Goal: Task Accomplishment & Management: Manage account settings

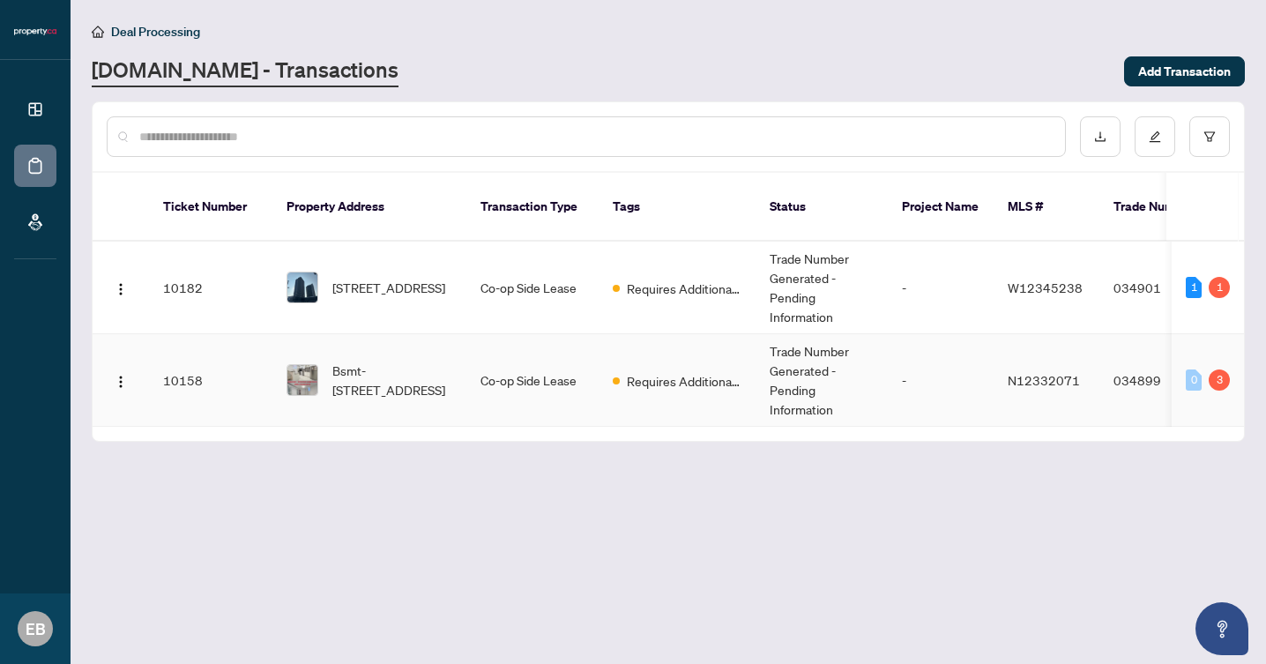
click at [444, 360] on span "Bsmt-[STREET_ADDRESS]" at bounding box center [392, 379] width 120 height 39
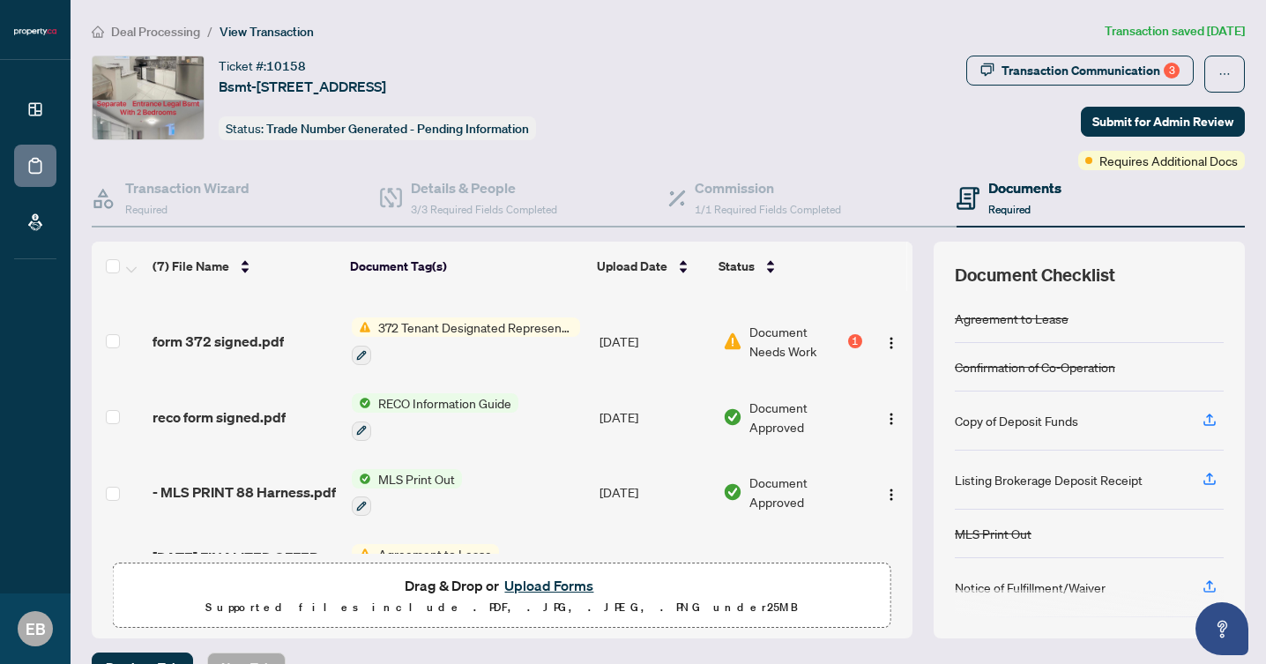
scroll to position [128, 0]
click at [360, 351] on icon "button" at bounding box center [361, 356] width 11 height 11
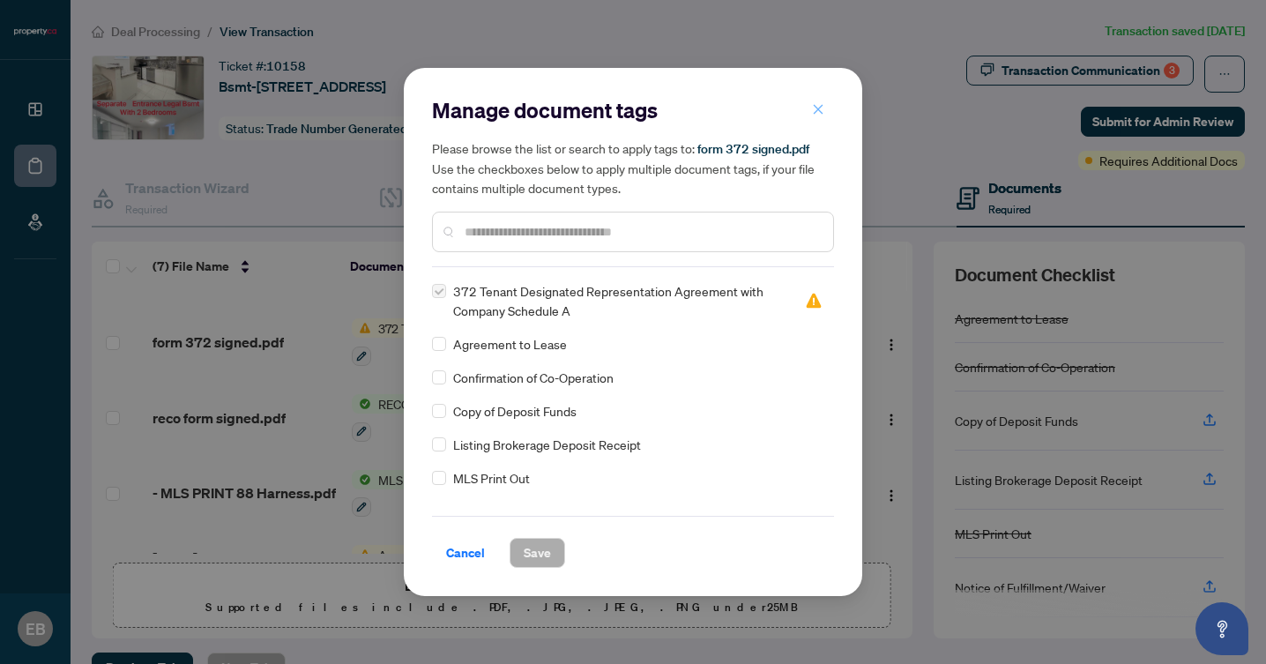
click at [826, 108] on button "button" at bounding box center [817, 109] width 35 height 30
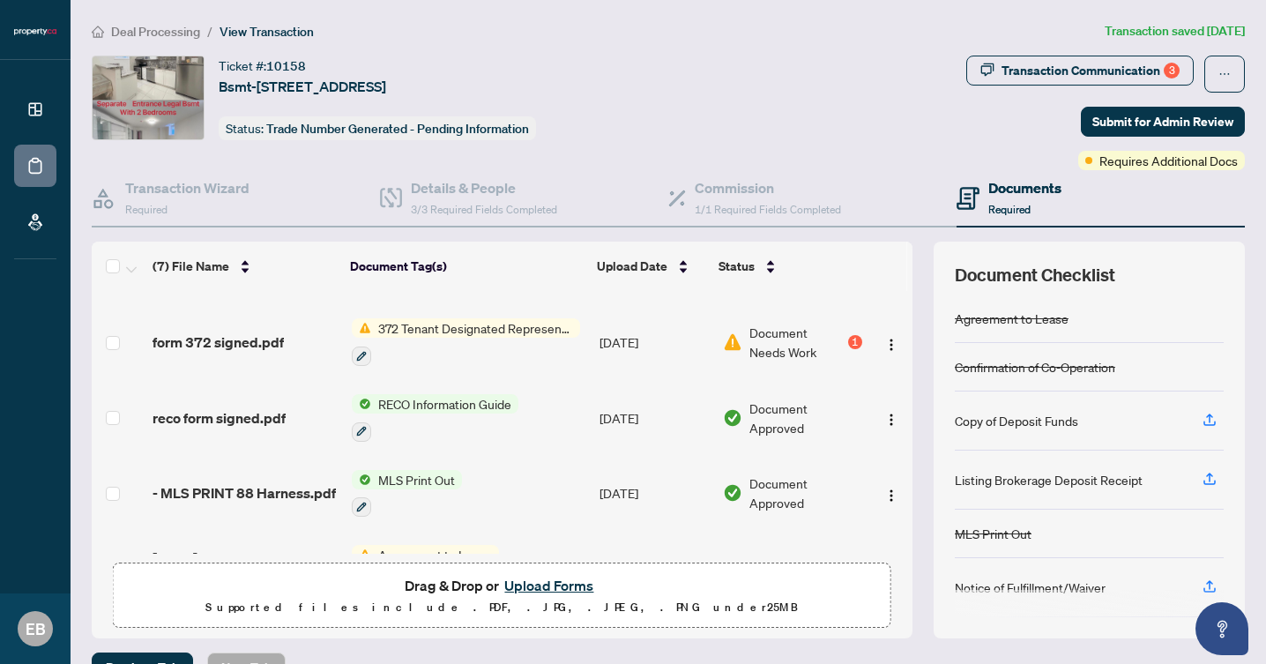
click at [533, 586] on button "Upload Forms" at bounding box center [549, 585] width 100 height 23
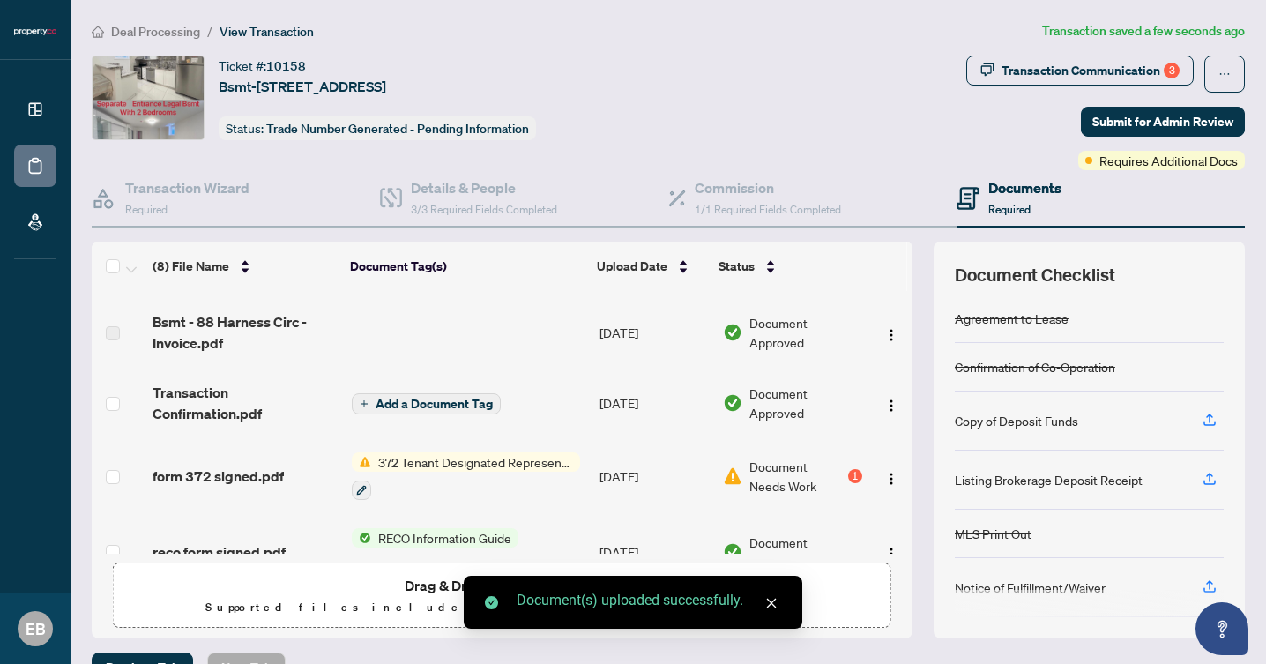
scroll to position [0, 0]
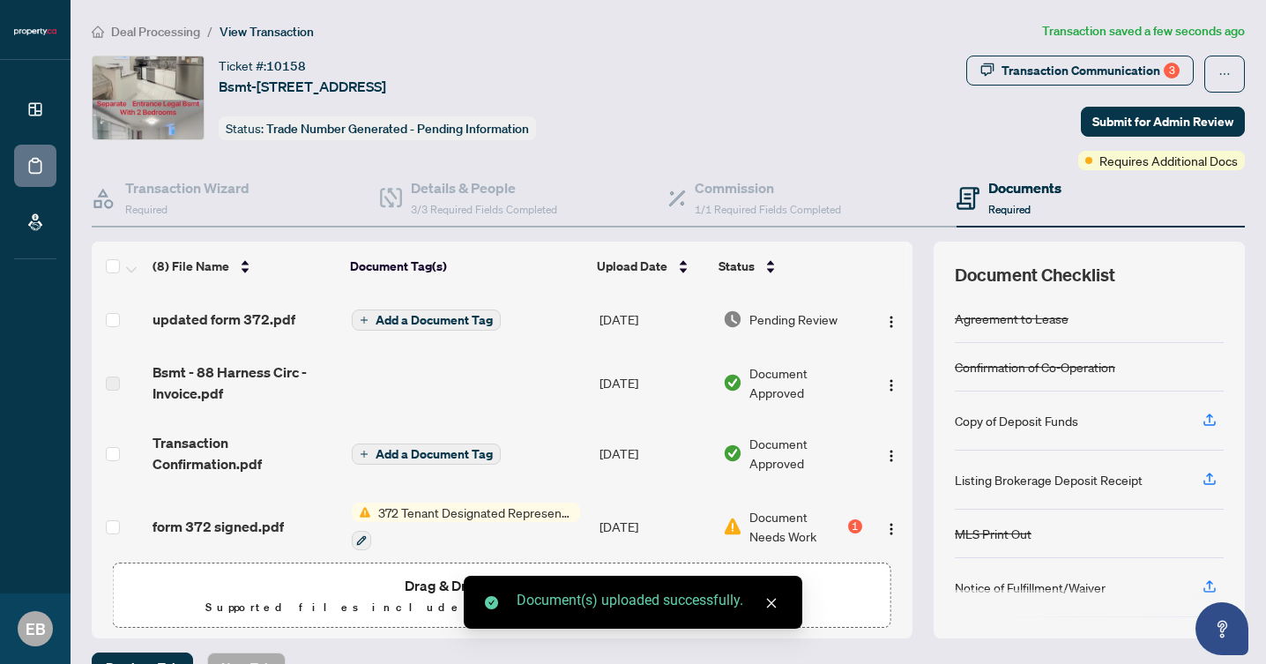
click at [398, 314] on span "Add a Document Tag" at bounding box center [433, 320] width 117 height 12
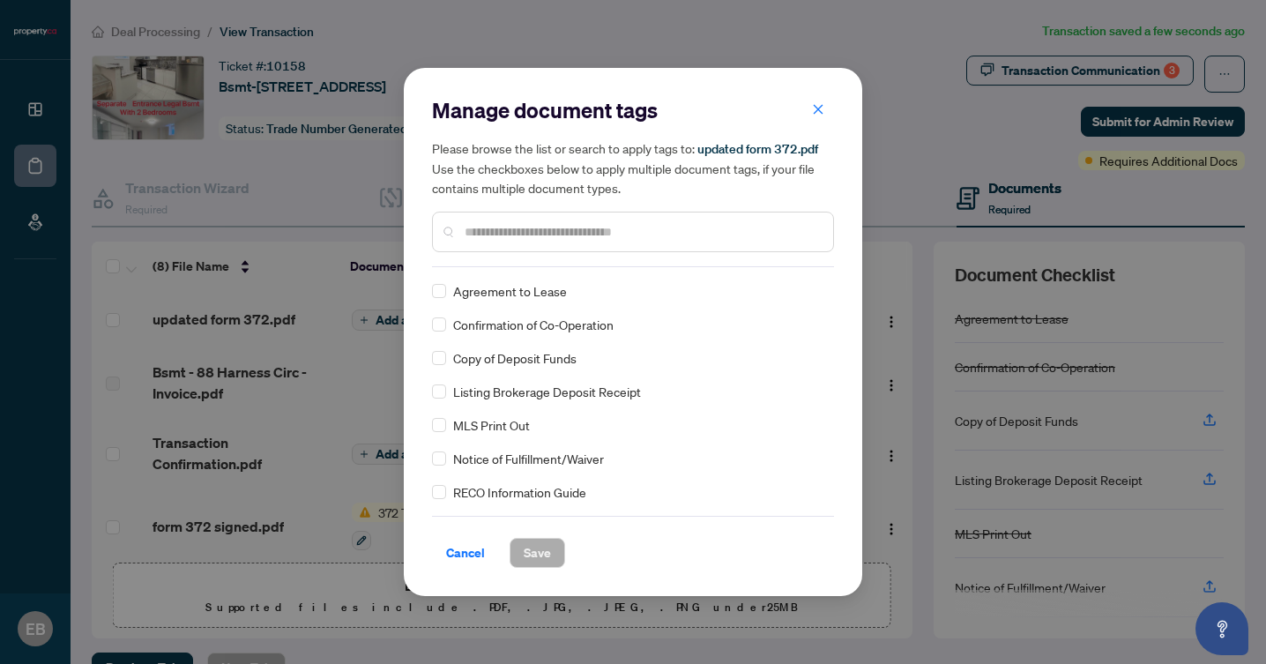
click at [551, 239] on input "text" at bounding box center [641, 231] width 354 height 19
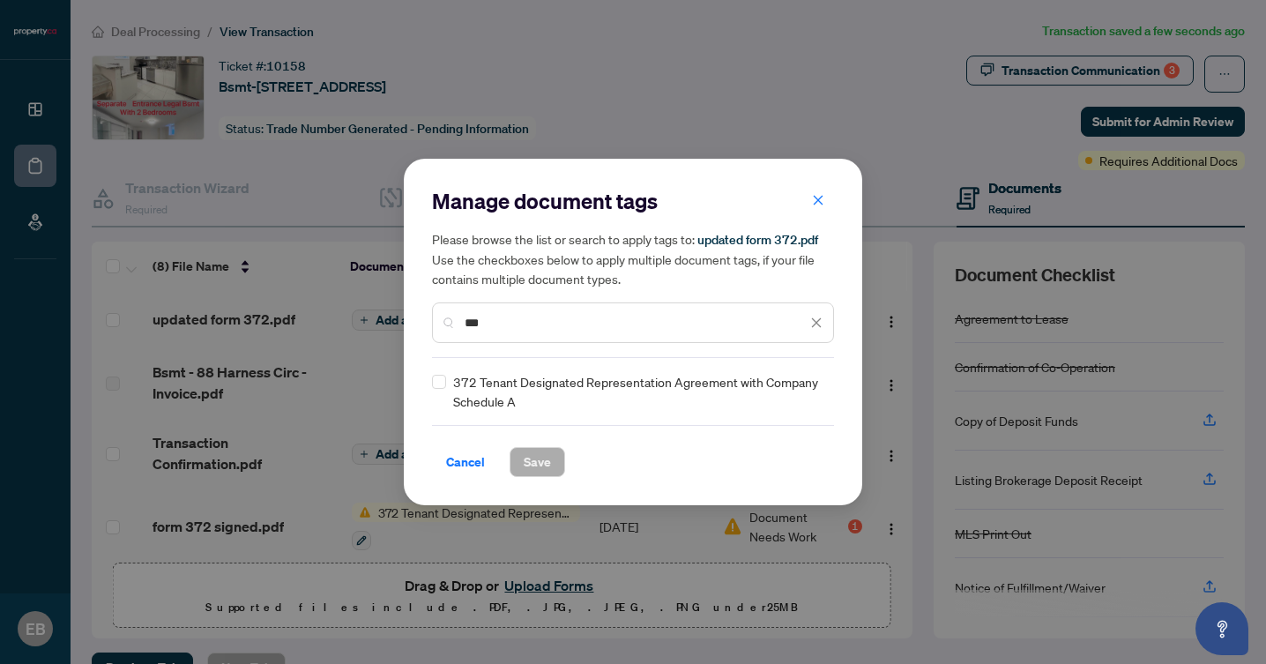
type input "***"
click at [538, 461] on span "Save" at bounding box center [537, 462] width 27 height 28
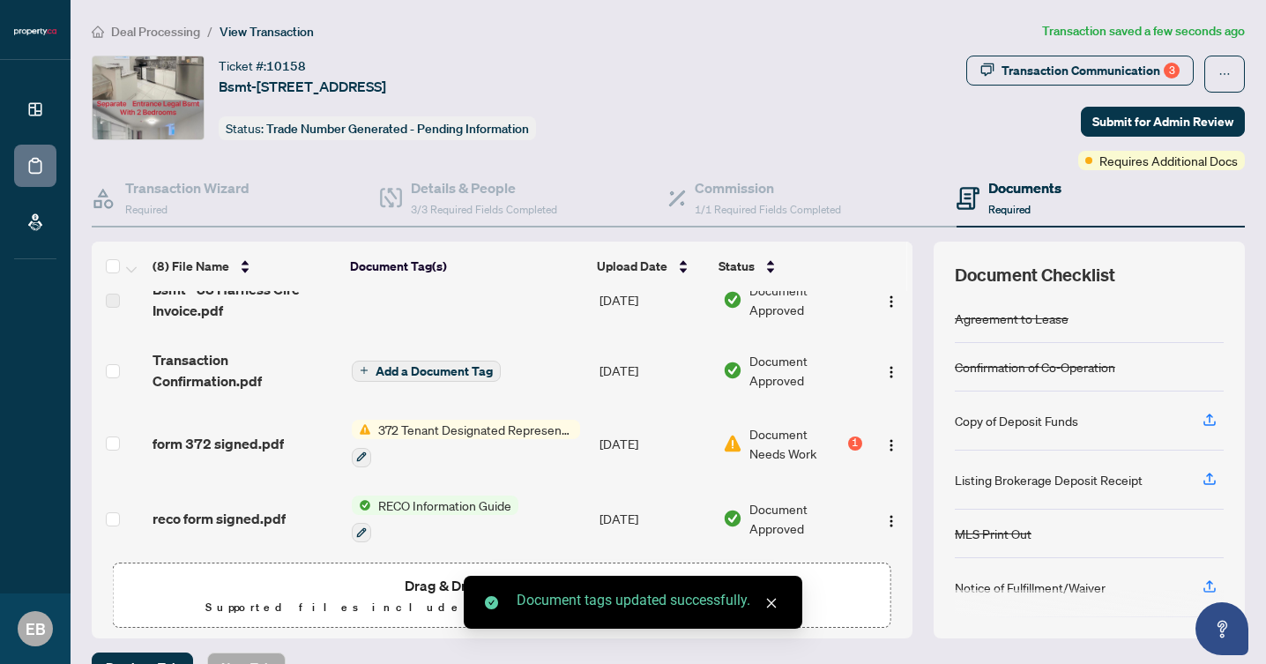
scroll to position [118, 0]
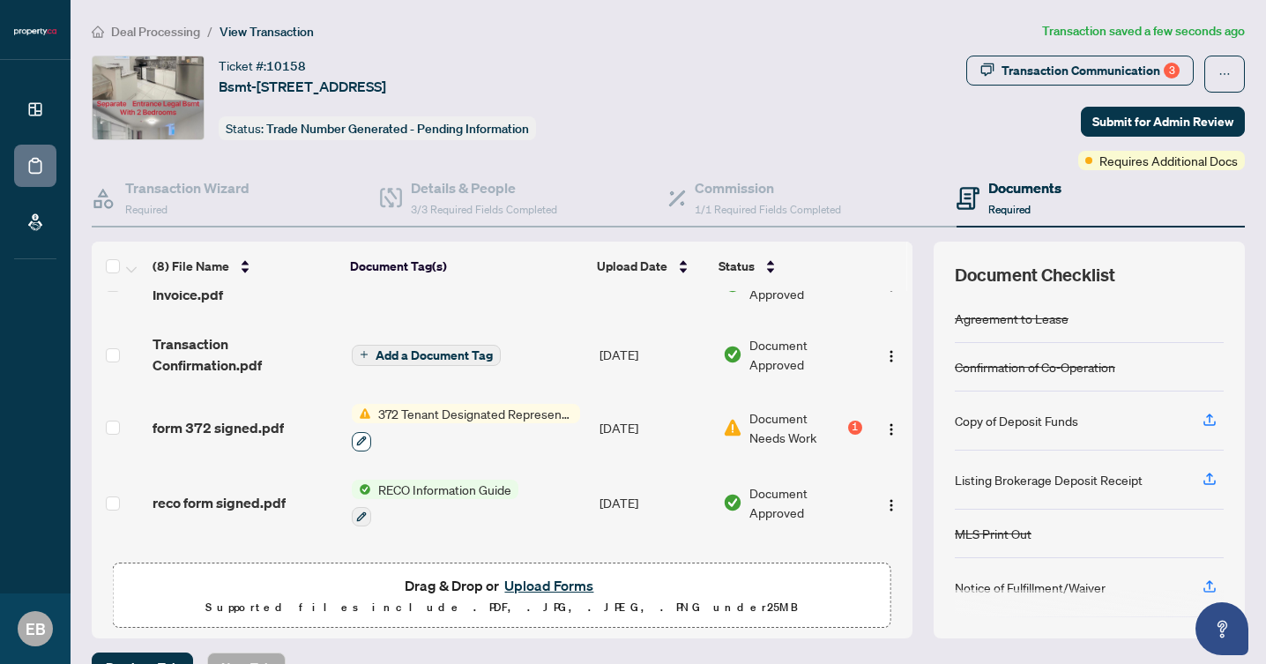
click at [360, 439] on icon "button" at bounding box center [361, 440] width 11 height 11
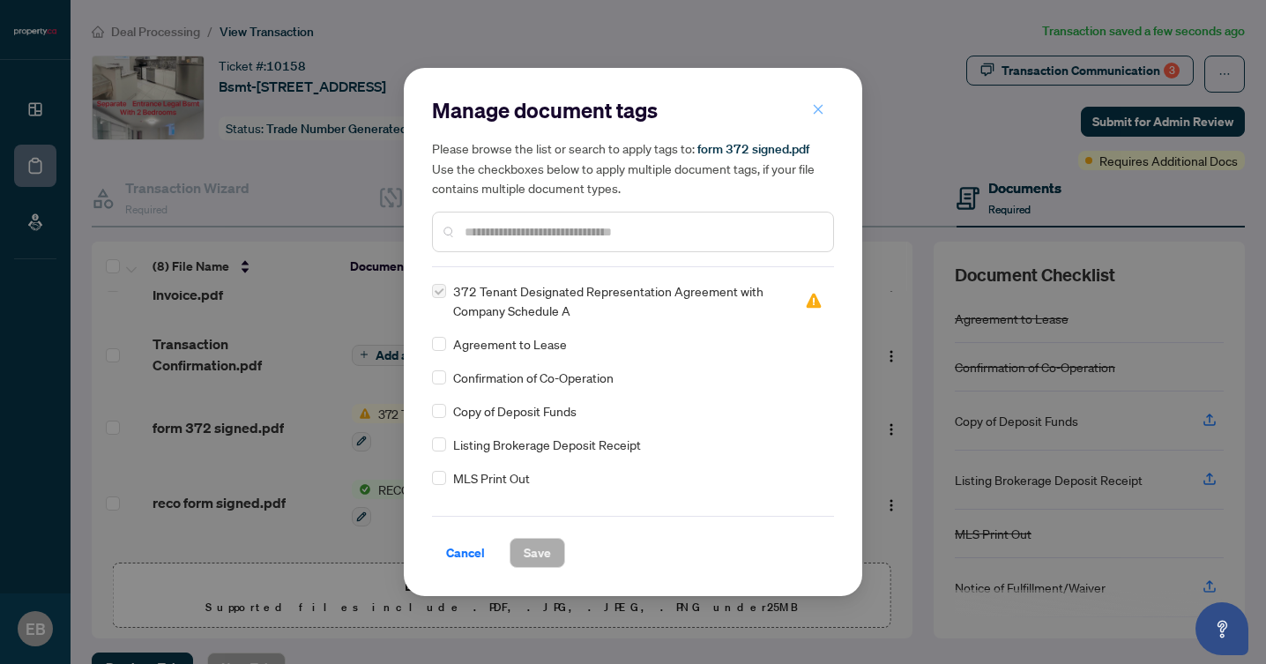
click at [819, 112] on icon "close" at bounding box center [818, 109] width 12 height 12
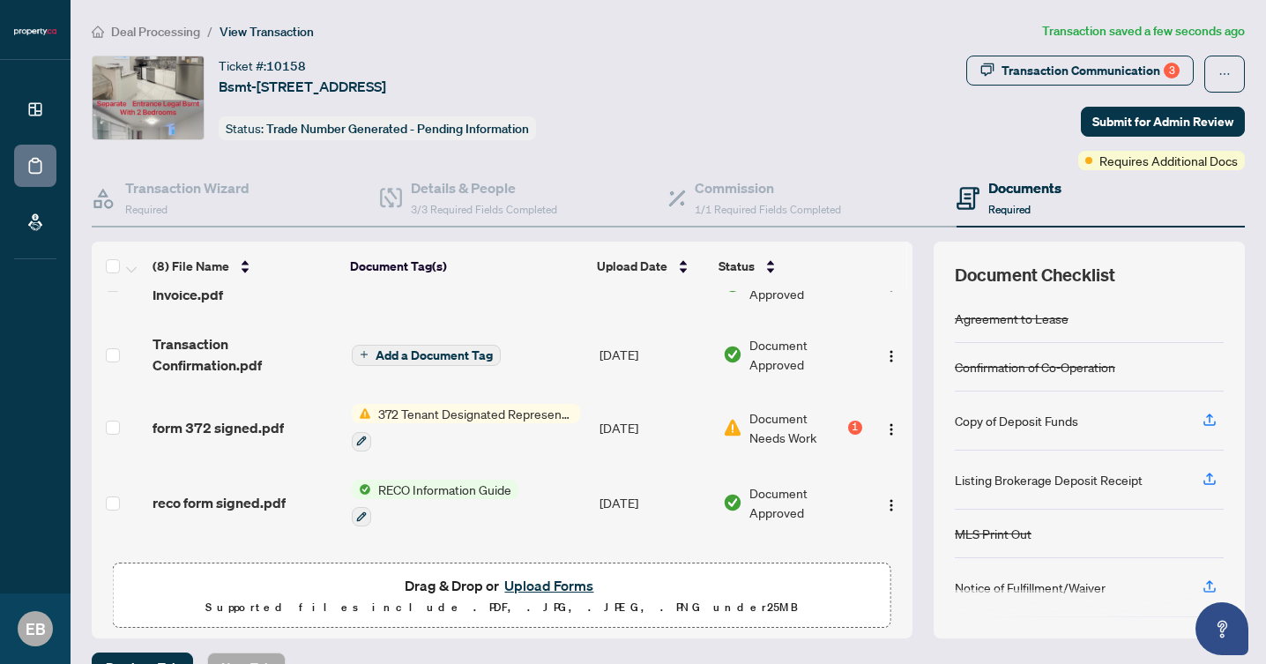
click at [857, 422] on div "Document Needs Work 1" at bounding box center [792, 427] width 139 height 39
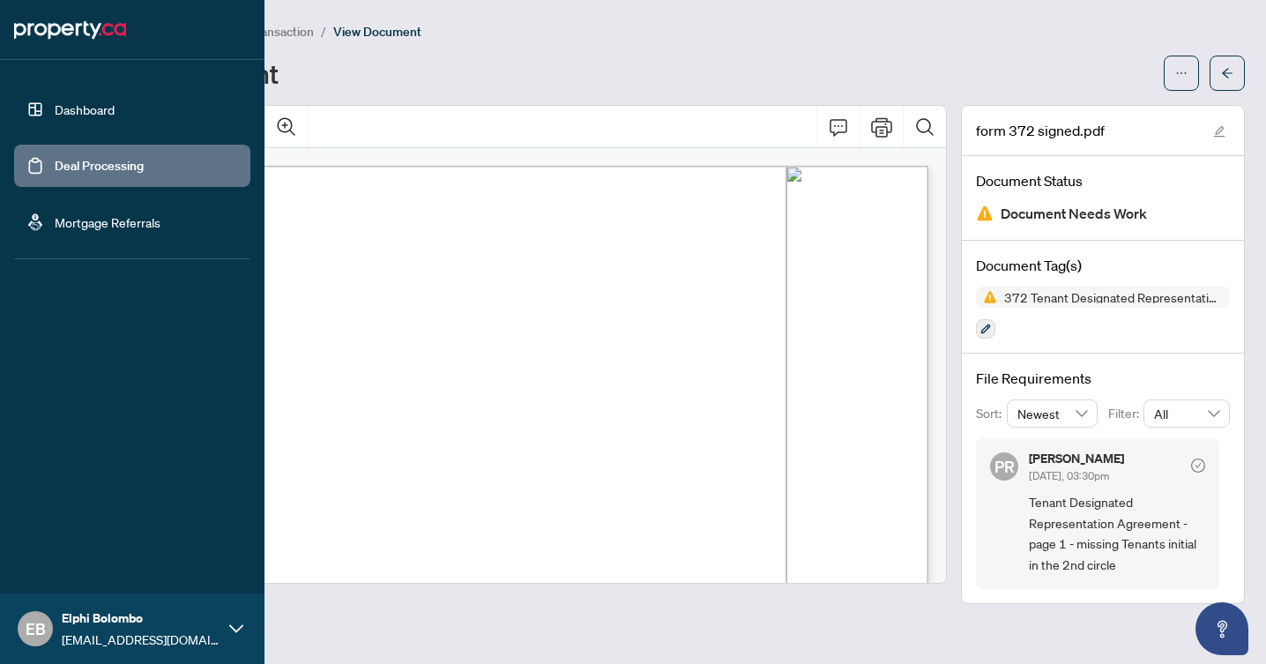
click at [65, 172] on link "Deal Processing" at bounding box center [99, 166] width 89 height 16
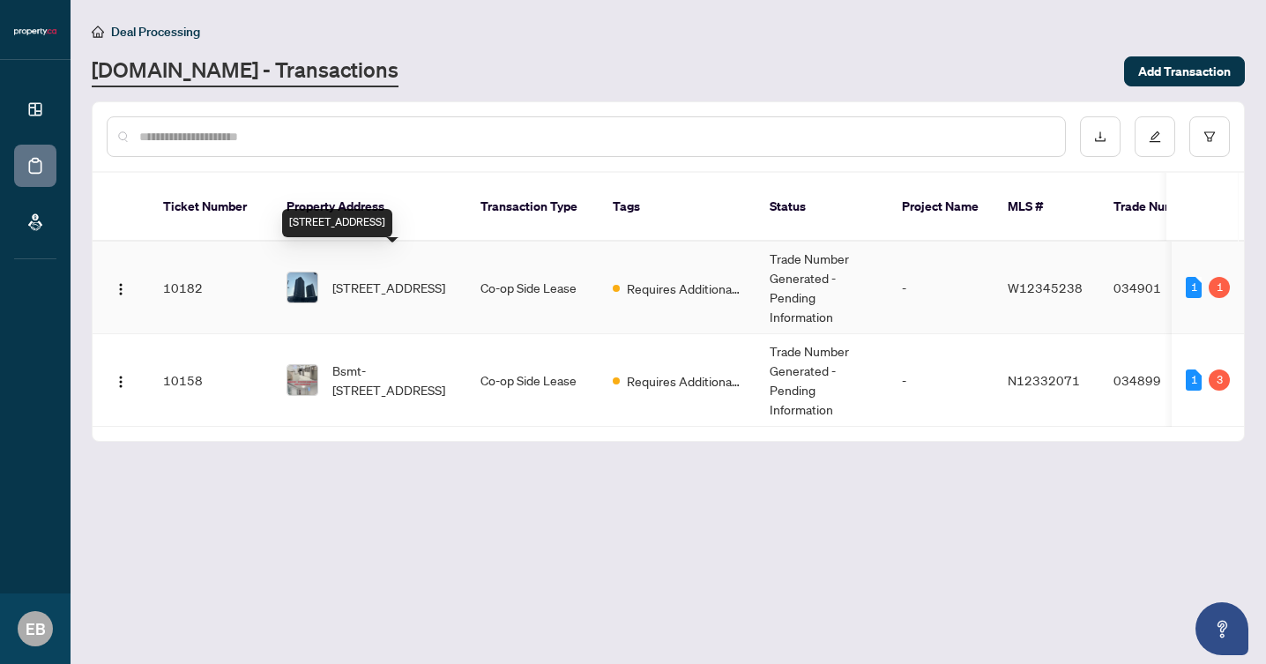
click at [445, 278] on span "[STREET_ADDRESS]" at bounding box center [388, 287] width 113 height 19
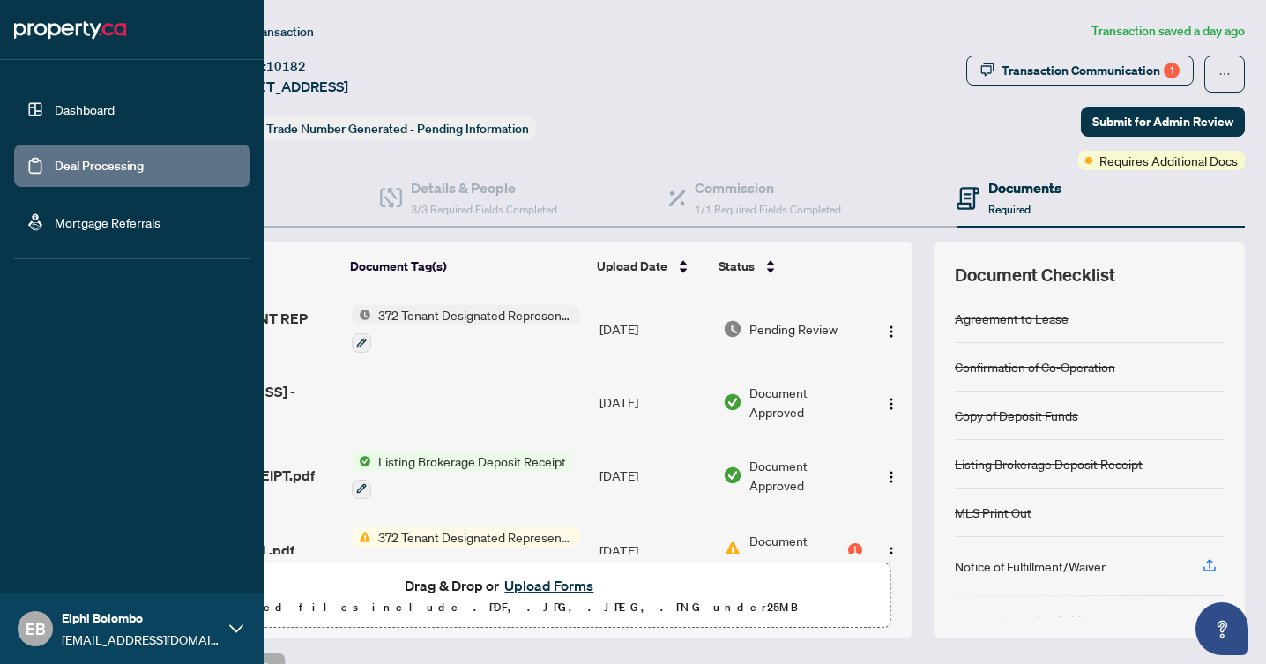
click at [55, 113] on link "Dashboard" at bounding box center [85, 109] width 60 height 16
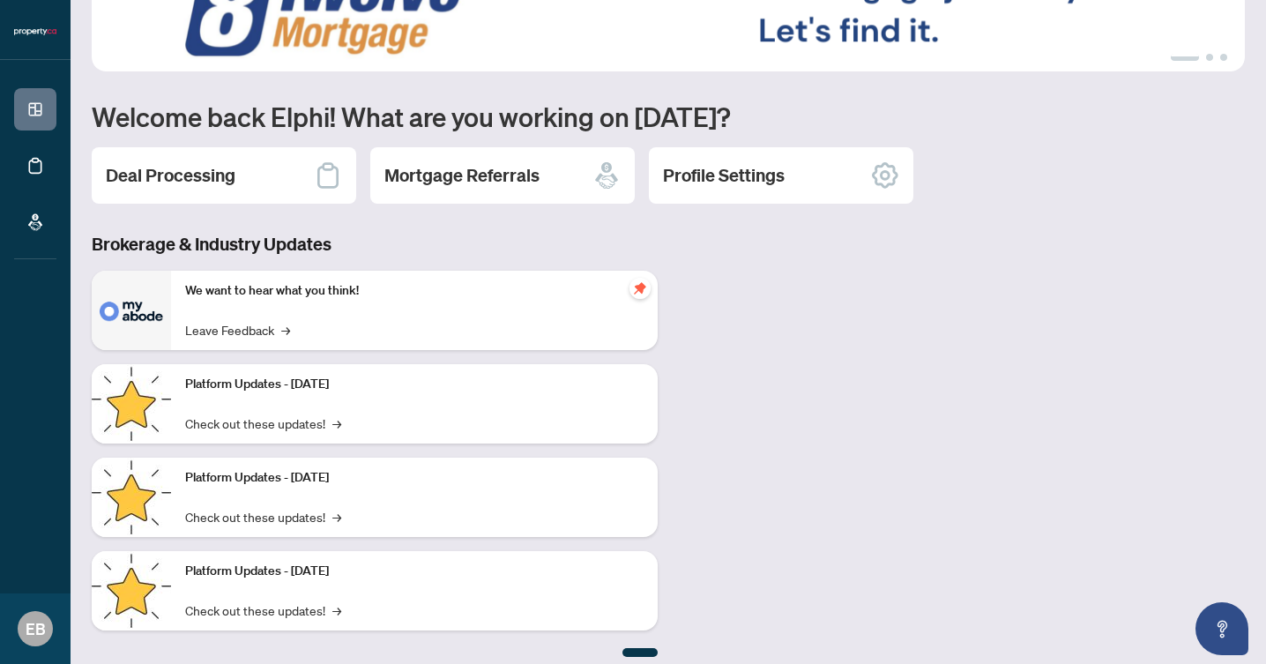
scroll to position [89, 0]
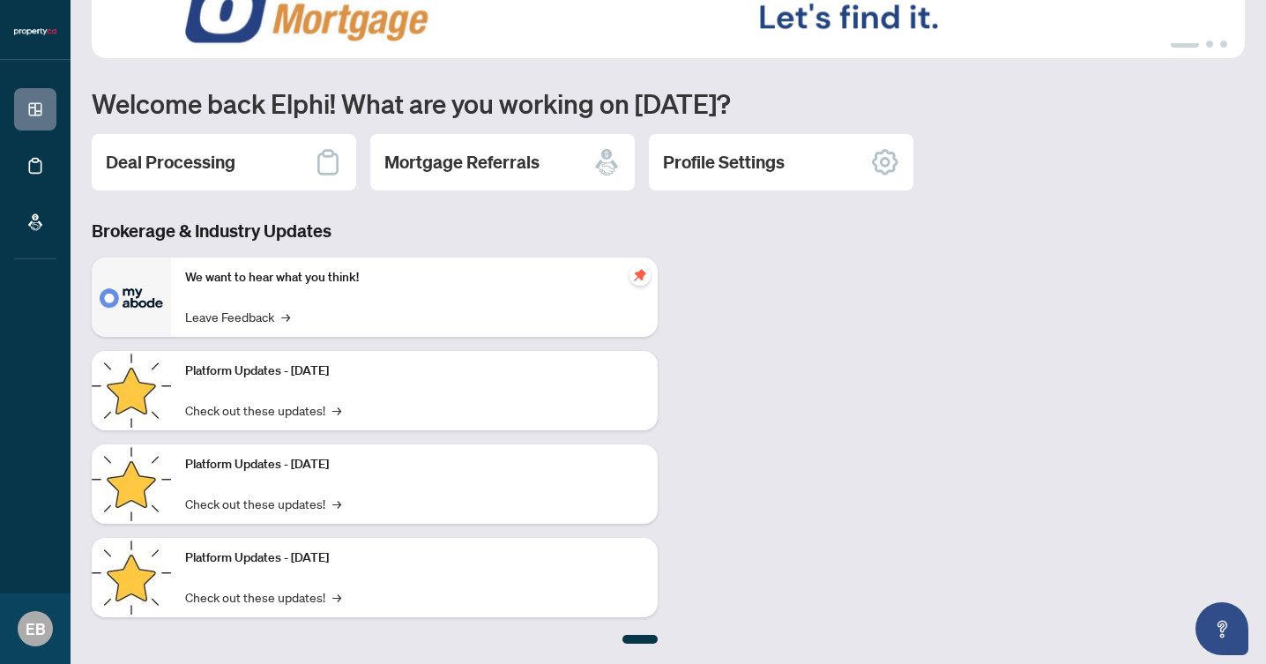
click at [544, 301] on div "We want to hear what you think! Leave Feedback →" at bounding box center [414, 296] width 486 height 79
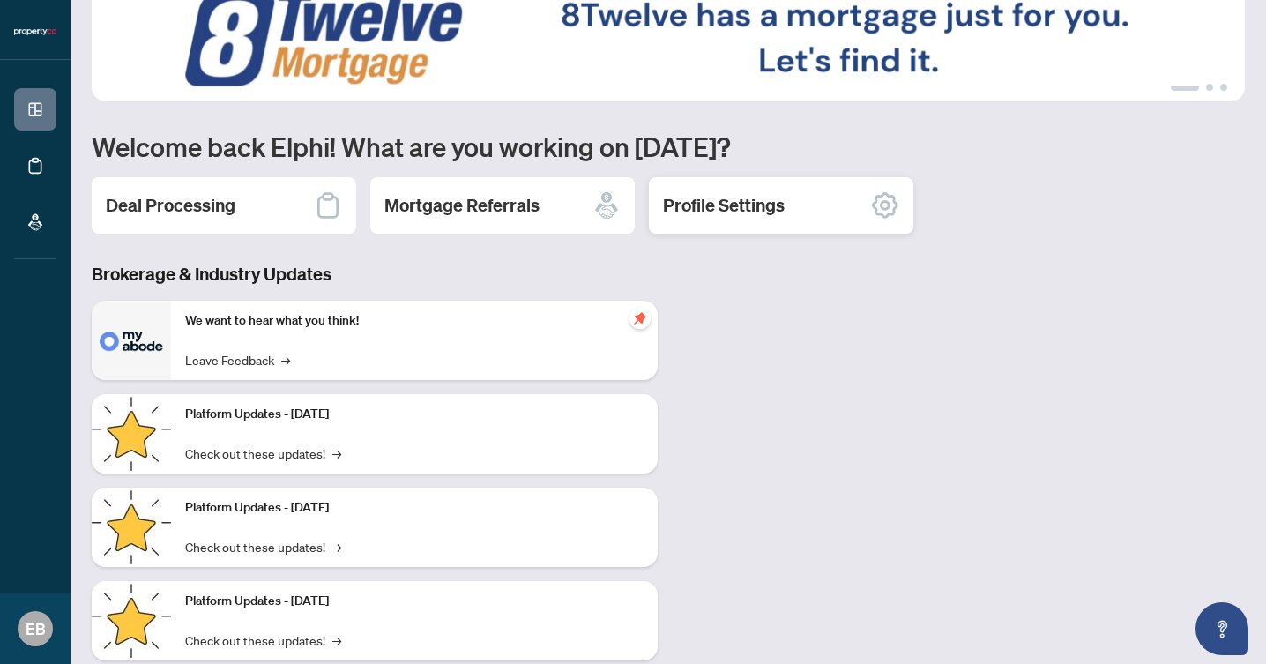
scroll to position [0, 0]
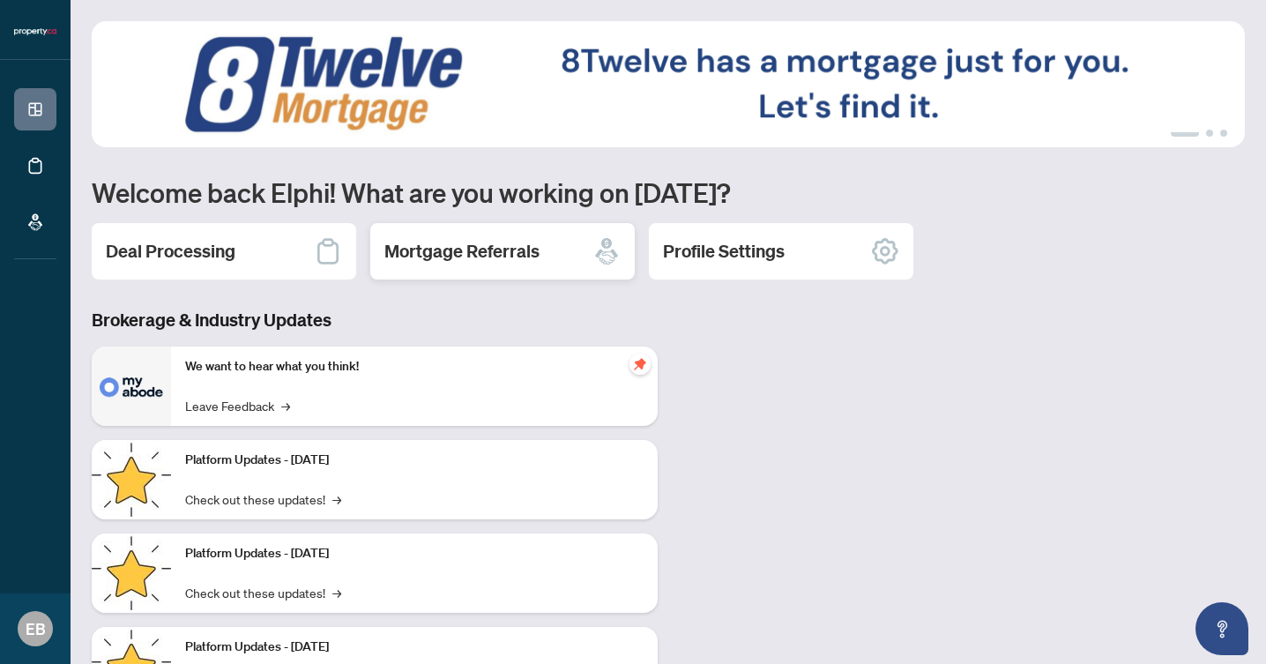
click at [511, 269] on div "Mortgage Referrals" at bounding box center [502, 251] width 264 height 56
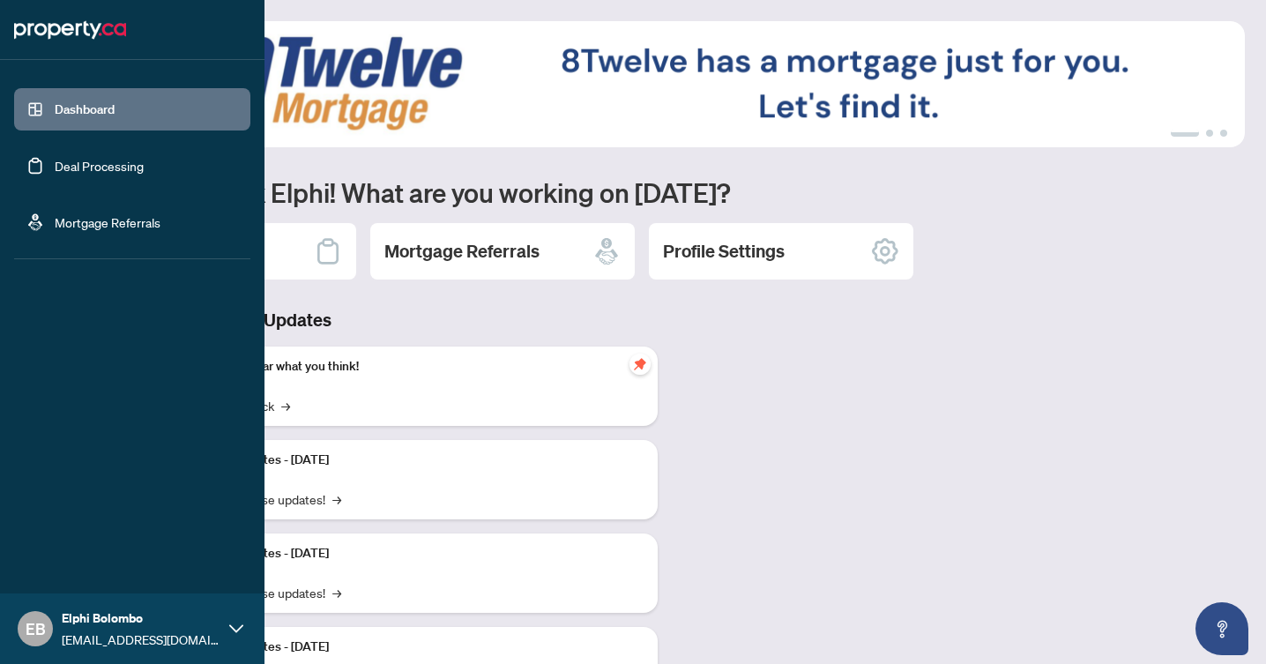
click at [55, 162] on link "Deal Processing" at bounding box center [99, 166] width 89 height 16
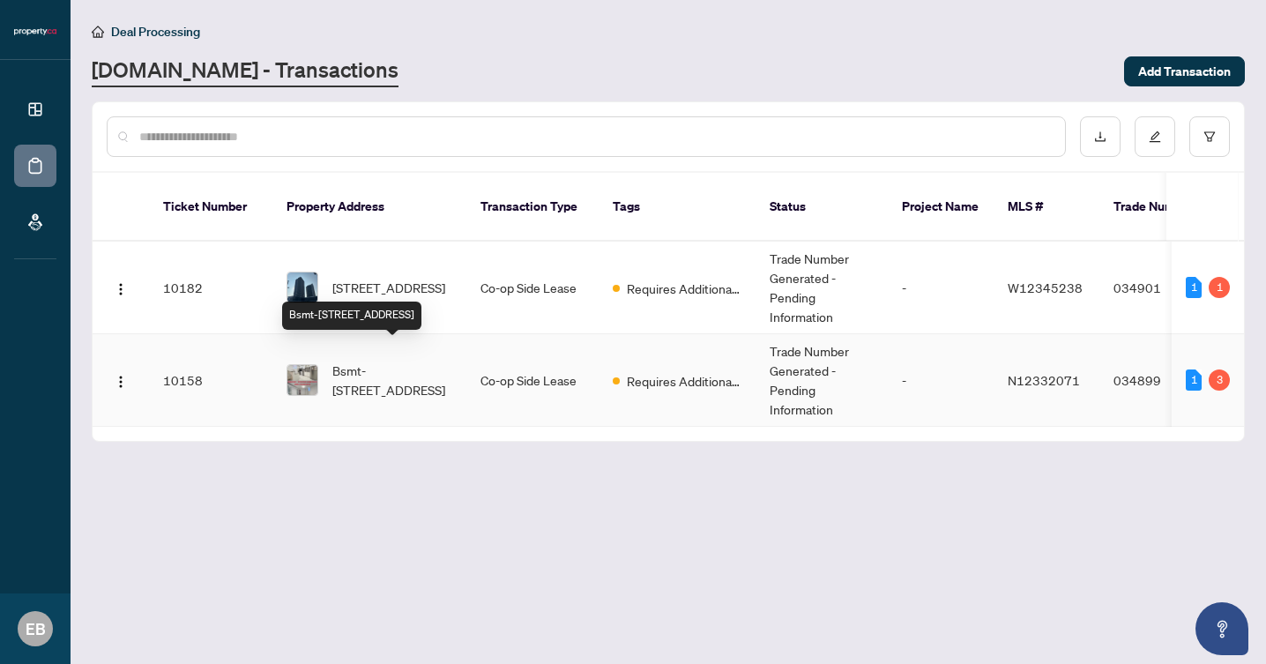
click at [446, 365] on span "Bsmt-[STREET_ADDRESS]" at bounding box center [392, 379] width 120 height 39
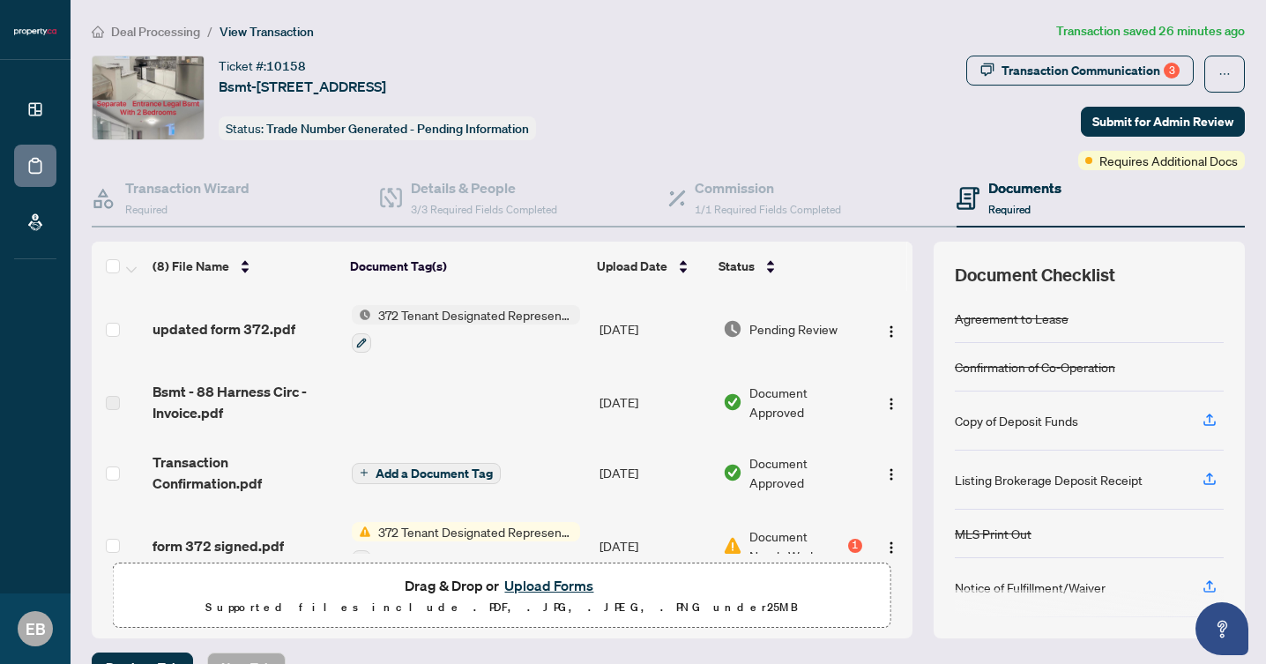
click at [560, 590] on button "Upload Forms" at bounding box center [549, 585] width 100 height 23
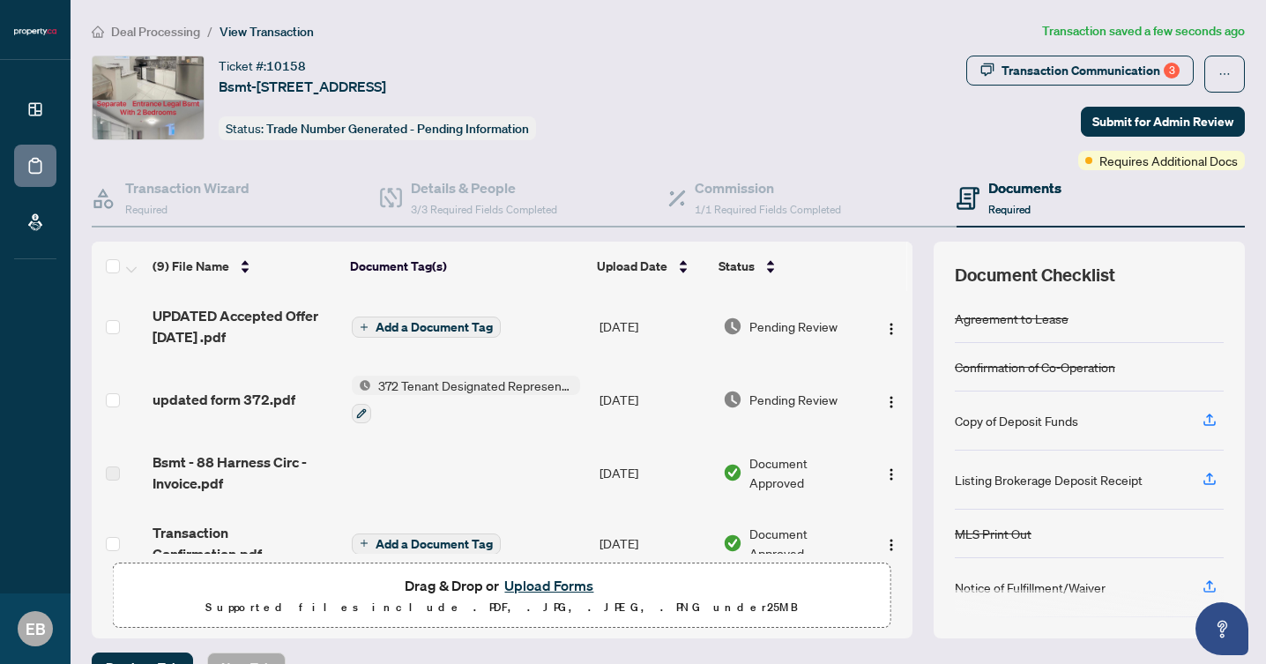
click at [417, 316] on button "Add a Document Tag" at bounding box center [426, 326] width 149 height 21
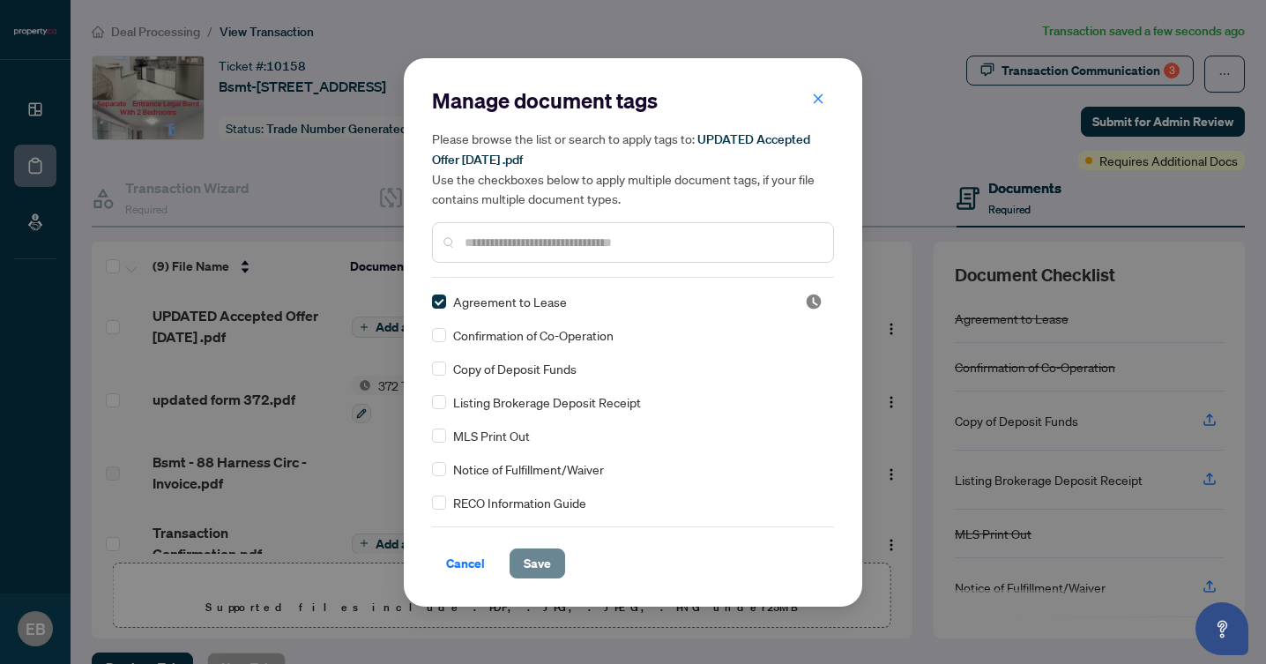
click at [546, 572] on span "Save" at bounding box center [537, 563] width 27 height 28
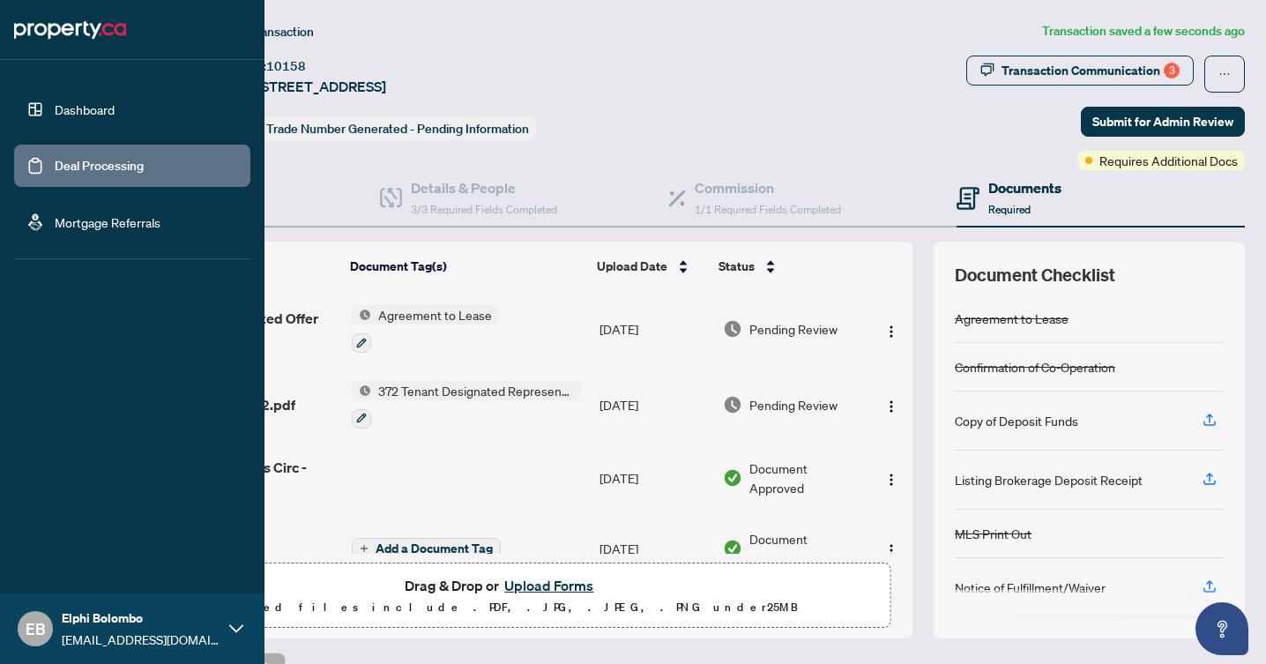
click at [55, 114] on link "Dashboard" at bounding box center [85, 109] width 60 height 16
